Goal: Information Seeking & Learning: Find specific fact

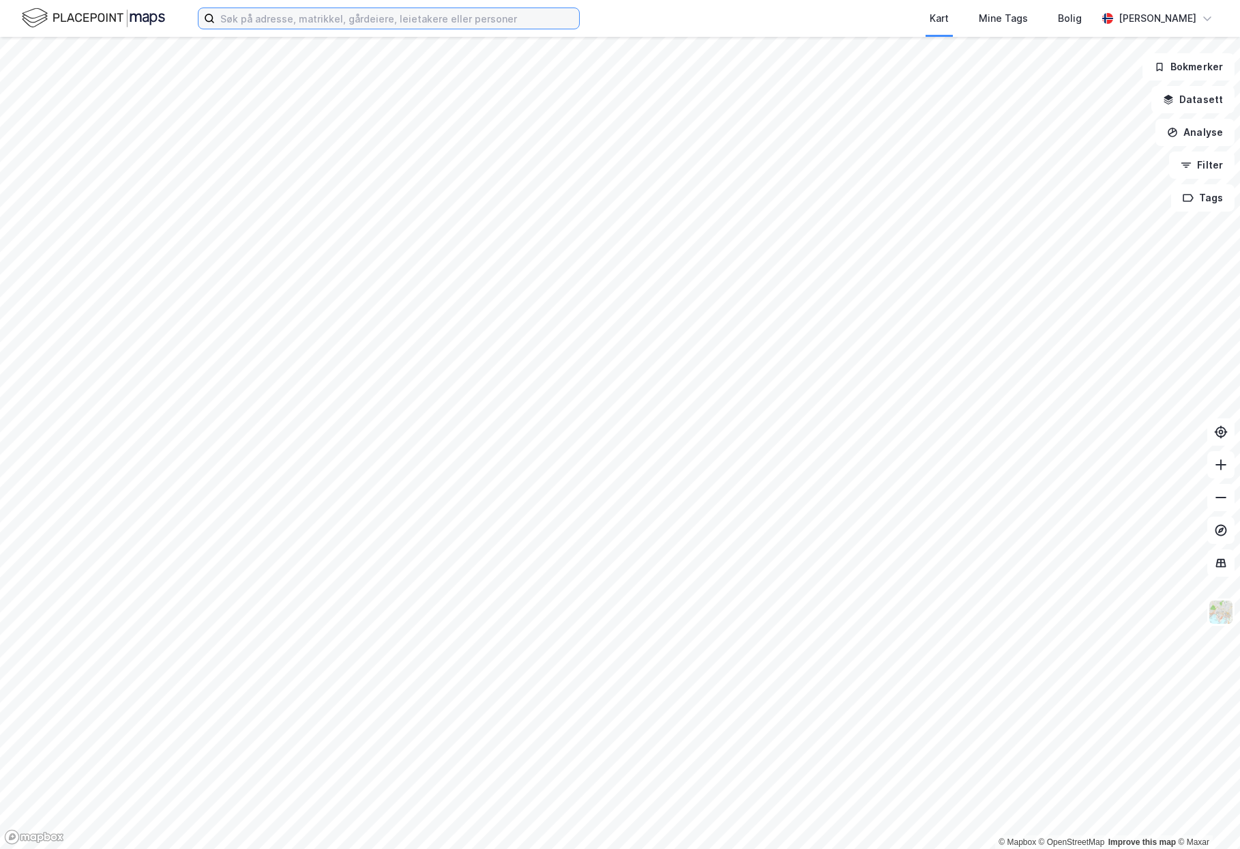
click at [327, 23] on input at bounding box center [397, 18] width 364 height 20
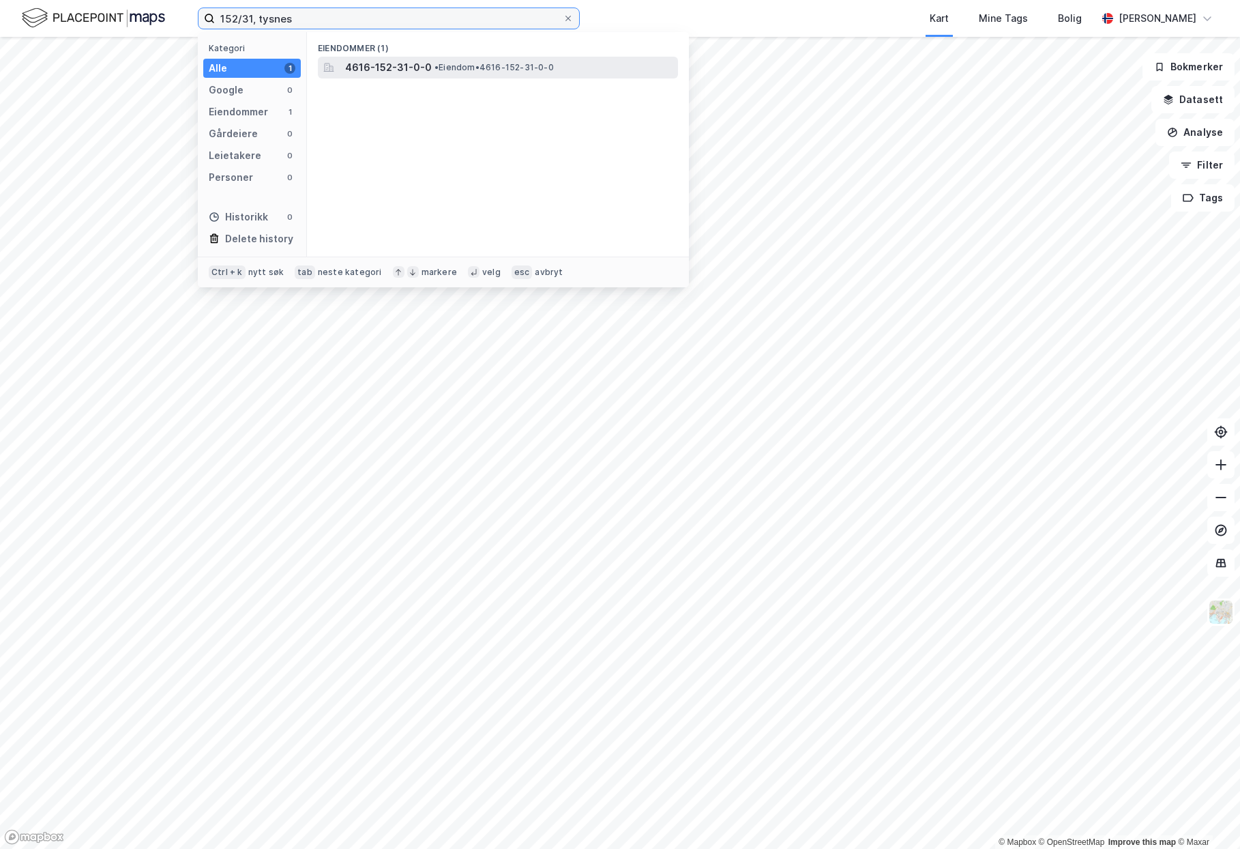
type input "152/31, tysnes"
click at [448, 64] on span "• Eiendom • 4616-152-31-0-0" at bounding box center [494, 67] width 119 height 11
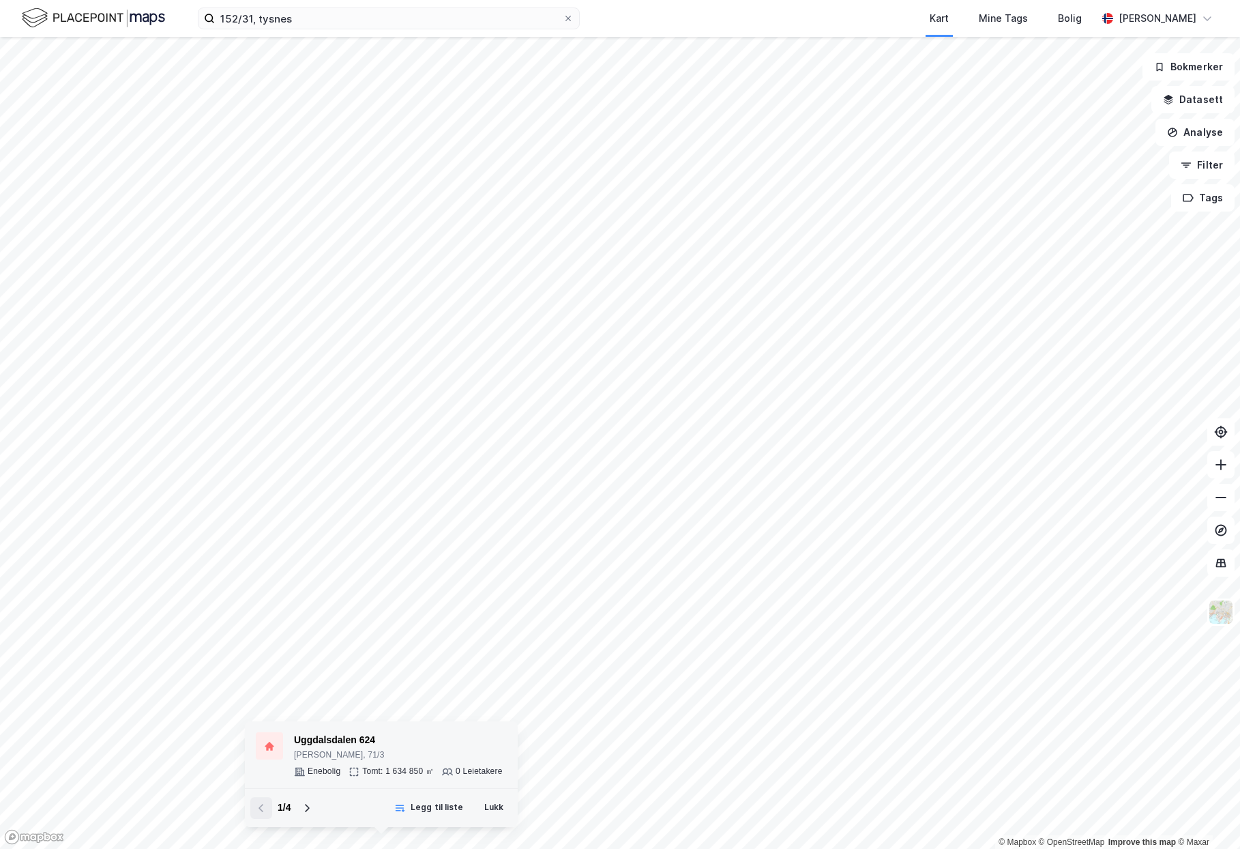
click at [330, 739] on div "Uggdalsdalen 624" at bounding box center [398, 740] width 209 height 16
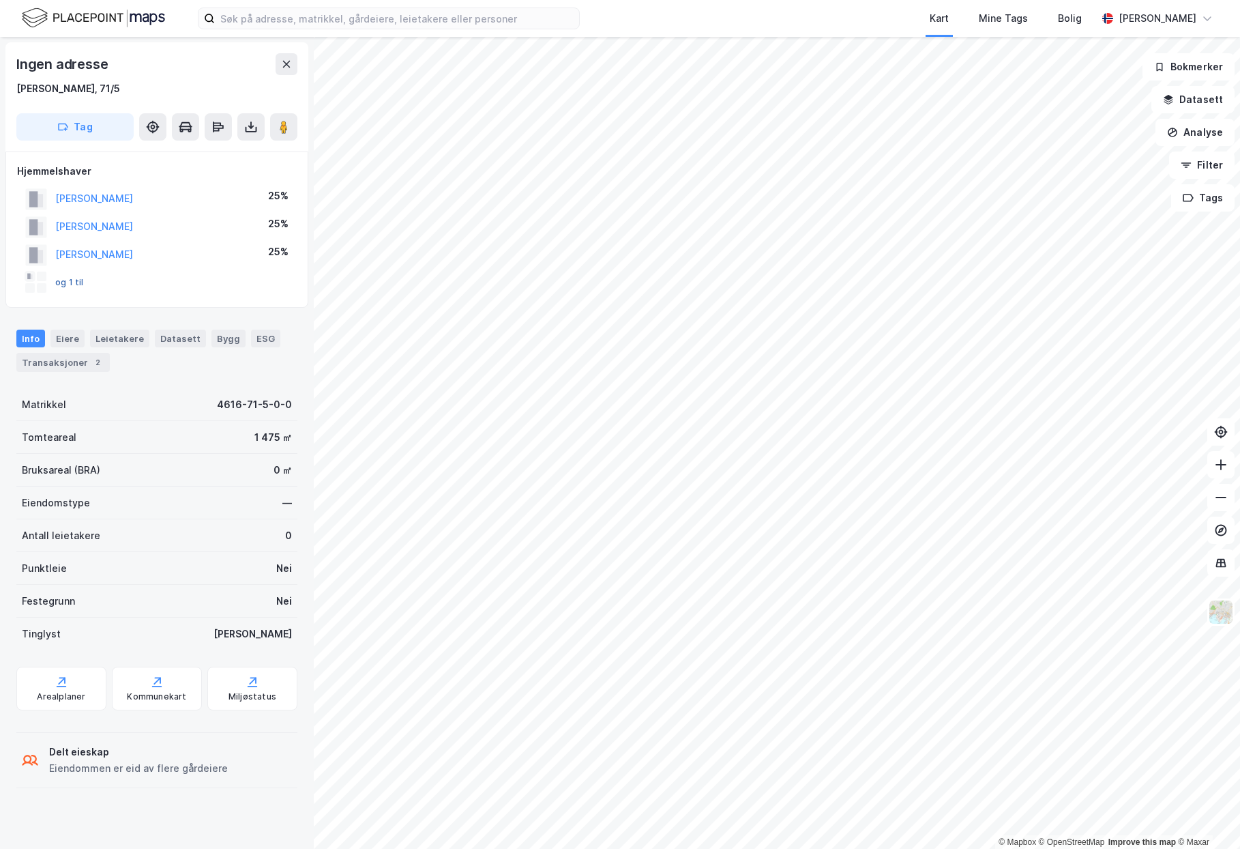
click at [0, 0] on button "og 1 til" at bounding box center [0, 0] width 0 height 0
